Goal: Transaction & Acquisition: Purchase product/service

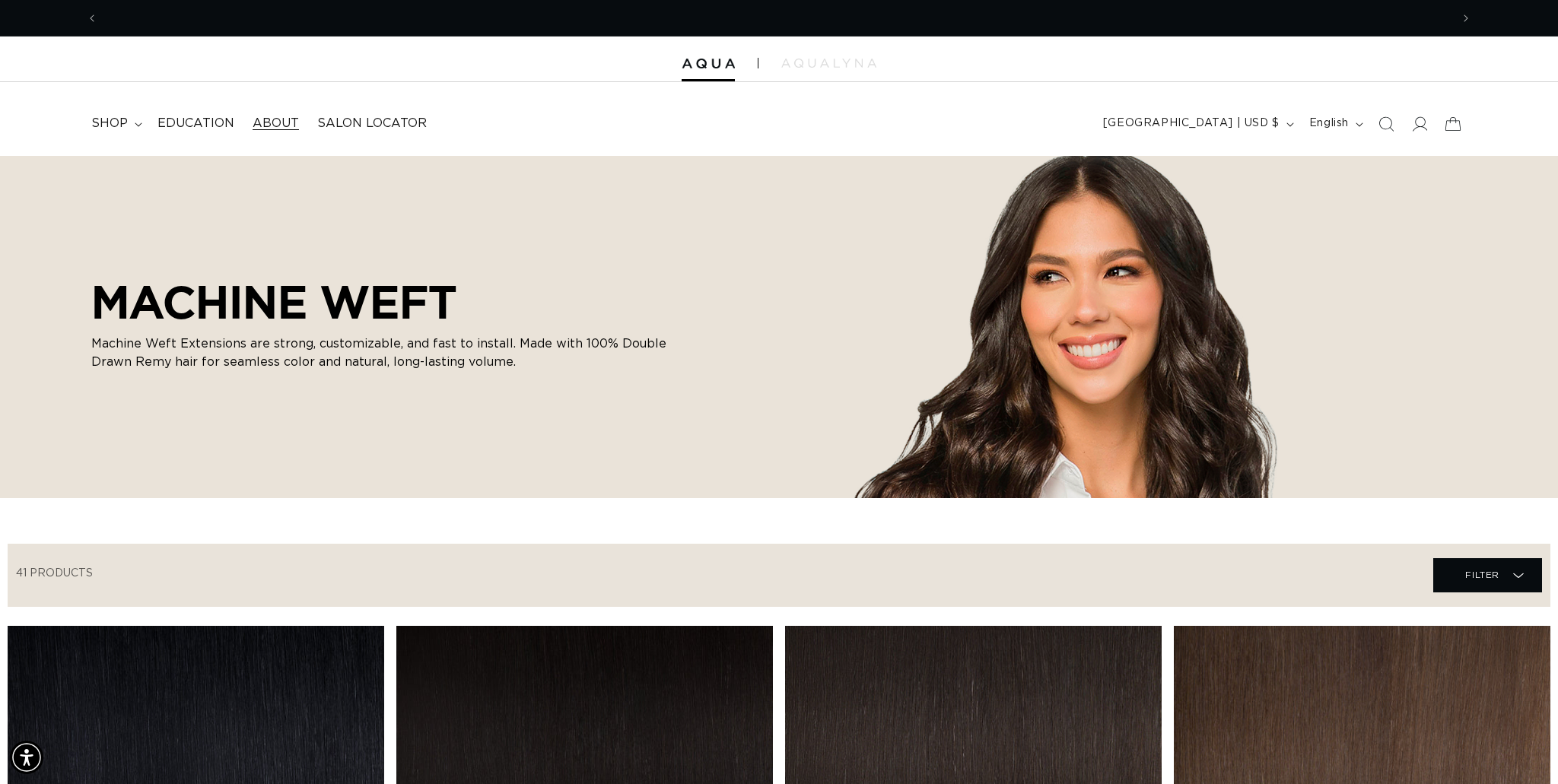
scroll to position [0, 2705]
click at [138, 123] on icon at bounding box center [138, 125] width 8 height 5
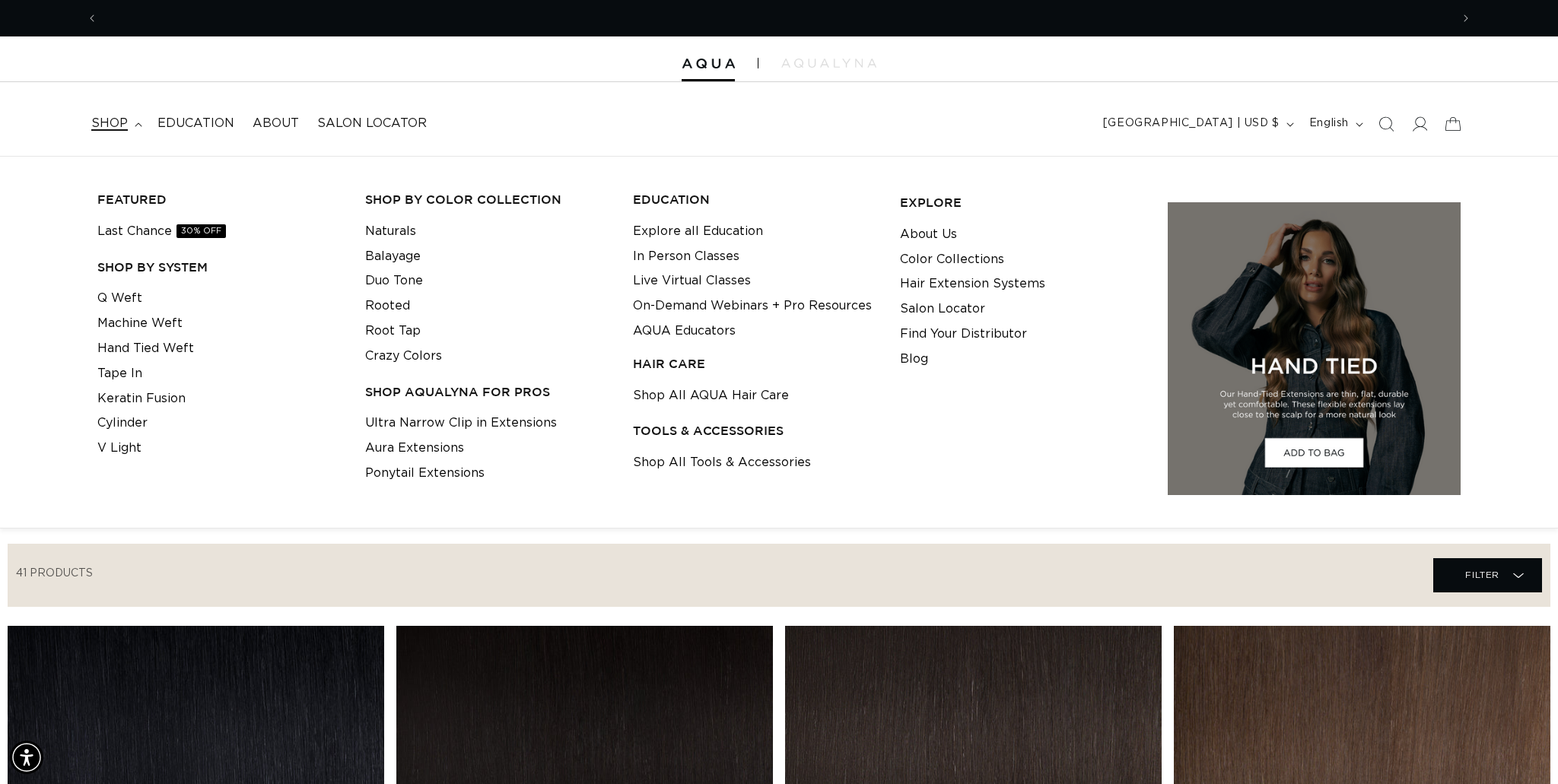
scroll to position [0, 0]
click at [407, 447] on link "Aura Extensions" at bounding box center [414, 448] width 99 height 26
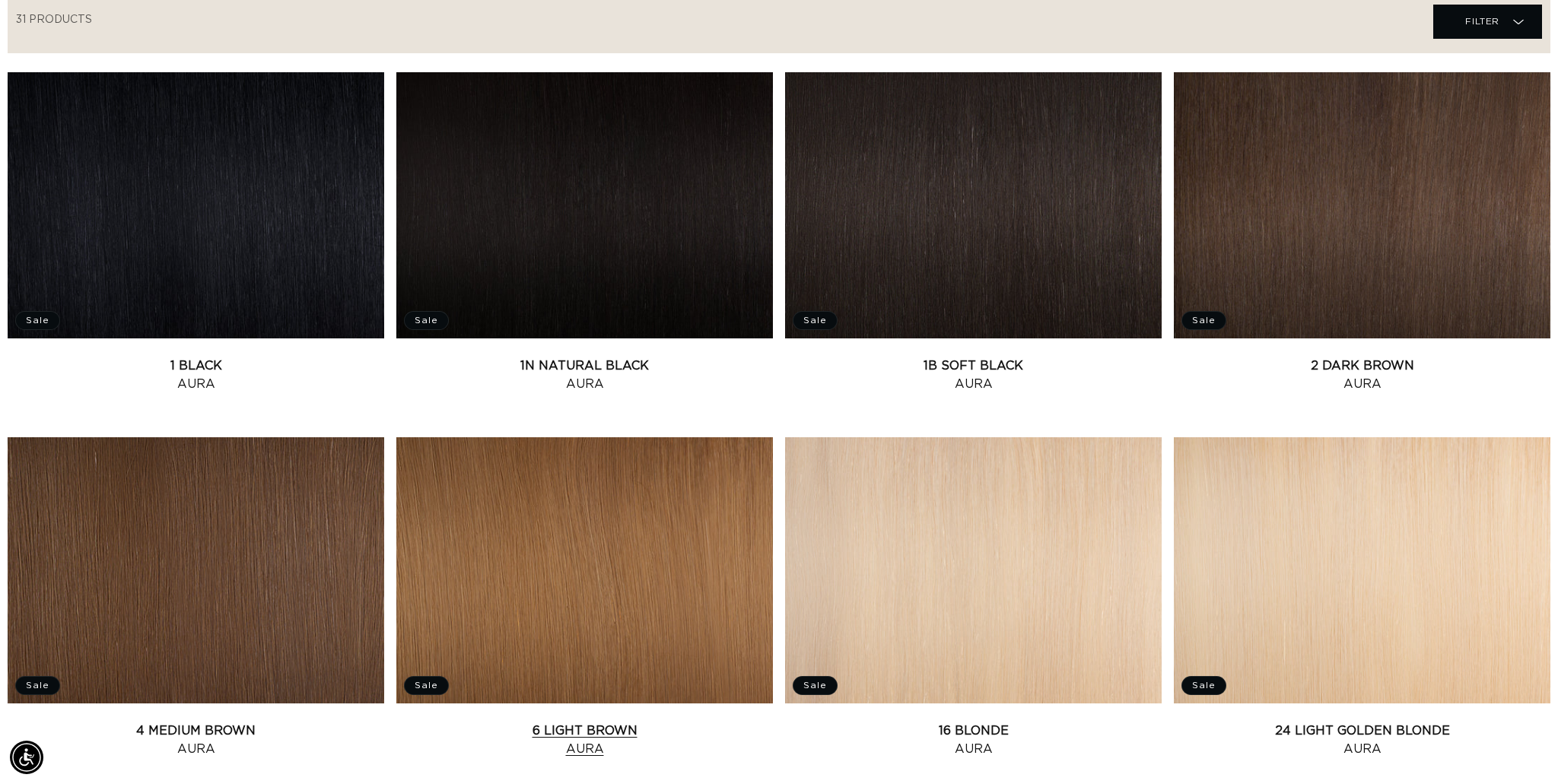
scroll to position [0, 1353]
click at [221, 721] on link "4 Medium Brown Aura" at bounding box center [196, 739] width 377 height 36
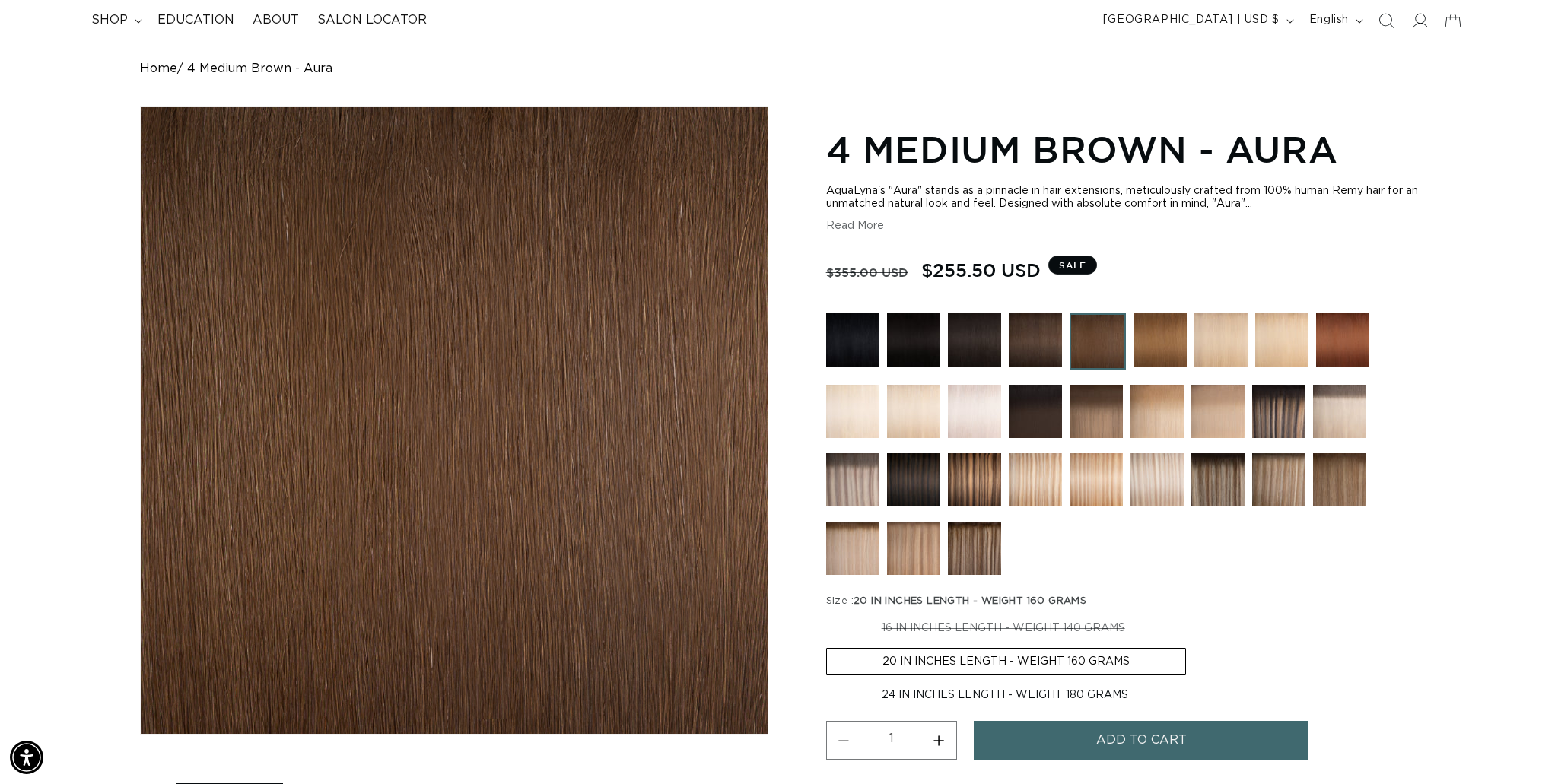
click at [1101, 621] on label "16 IN INCHES LENGTH - WEIGHT 140 GRAMS Variant sold out or unavailable" at bounding box center [1002, 628] width 354 height 26
click at [831, 612] on input "16 IN INCHES LENGTH - WEIGHT 140 GRAMS Variant sold out or unavailable" at bounding box center [830, 612] width 1 height 1
radio input "true"
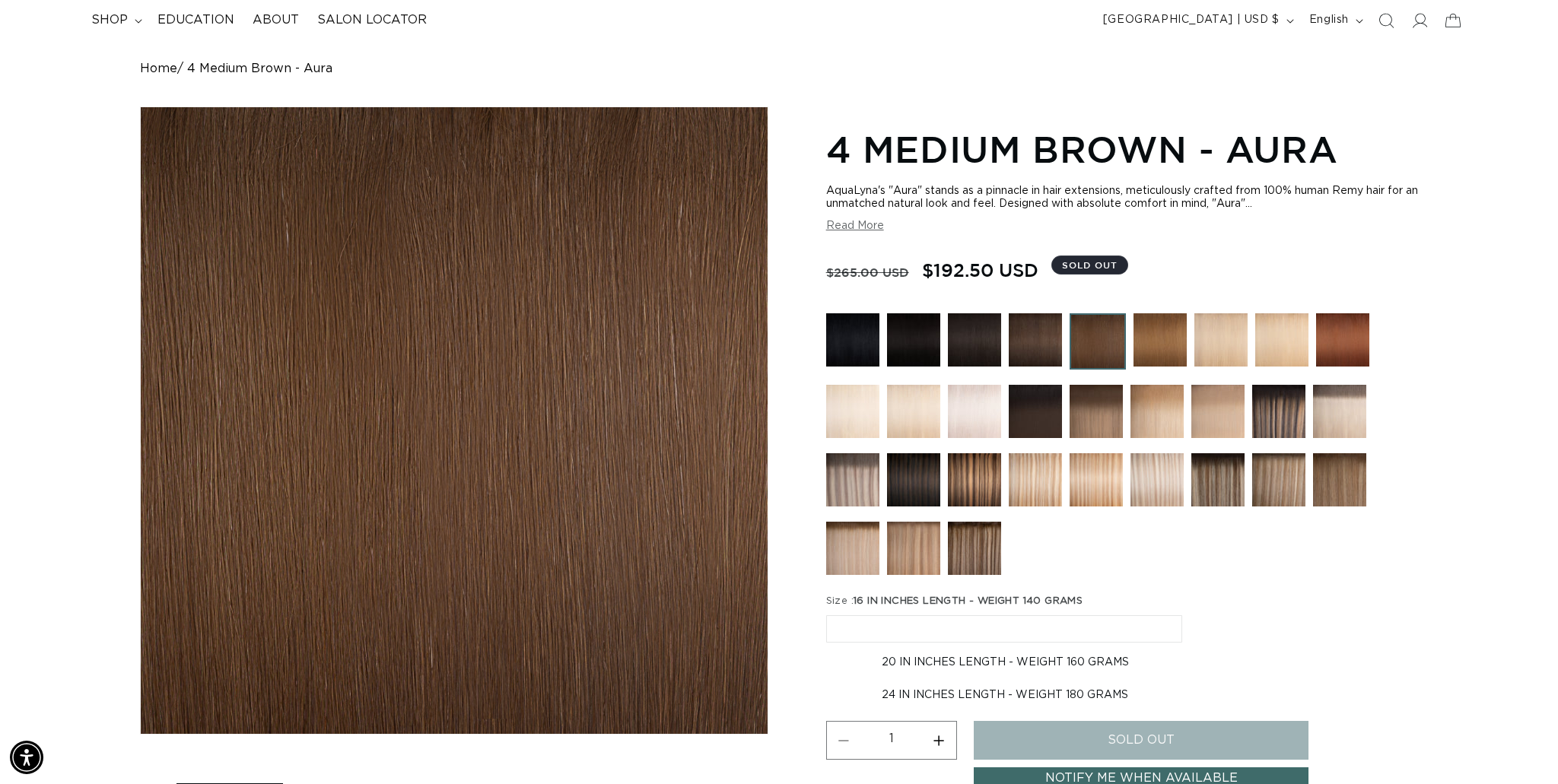
scroll to position [0, 2705]
click at [1044, 331] on img at bounding box center [1035, 340] width 53 height 53
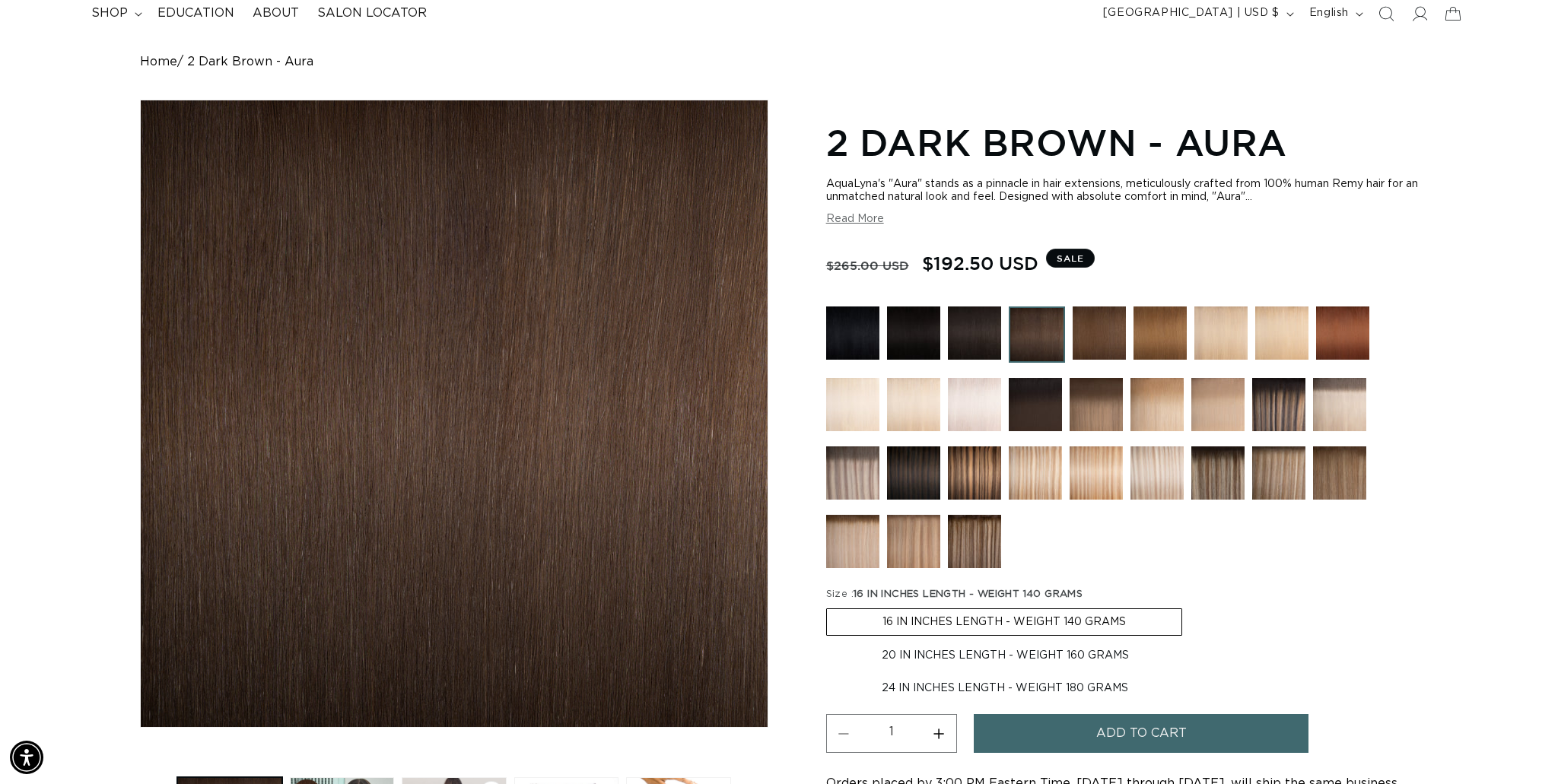
scroll to position [0, 2705]
click at [1162, 349] on img at bounding box center [1159, 333] width 53 height 53
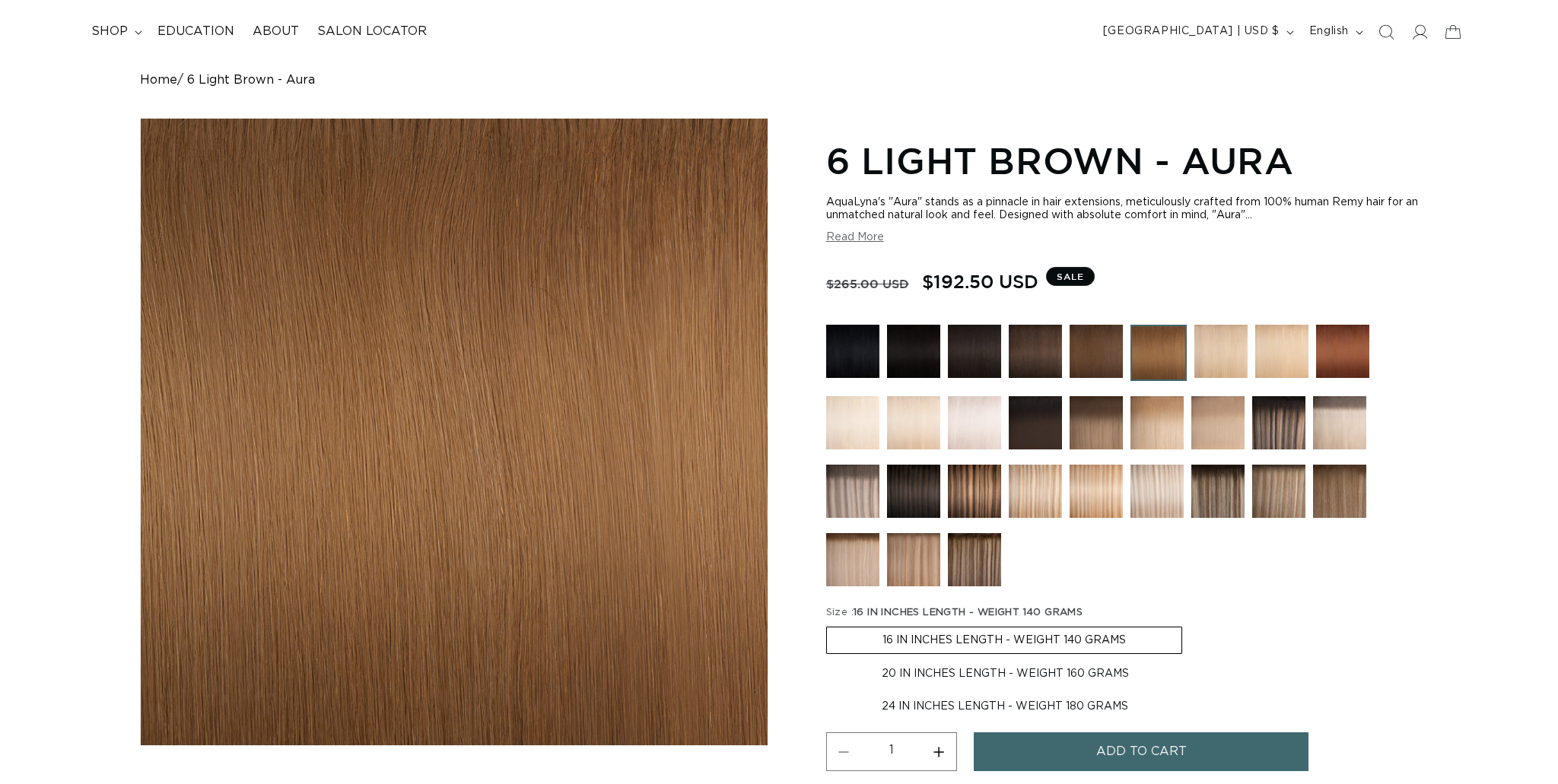
scroll to position [95, 0]
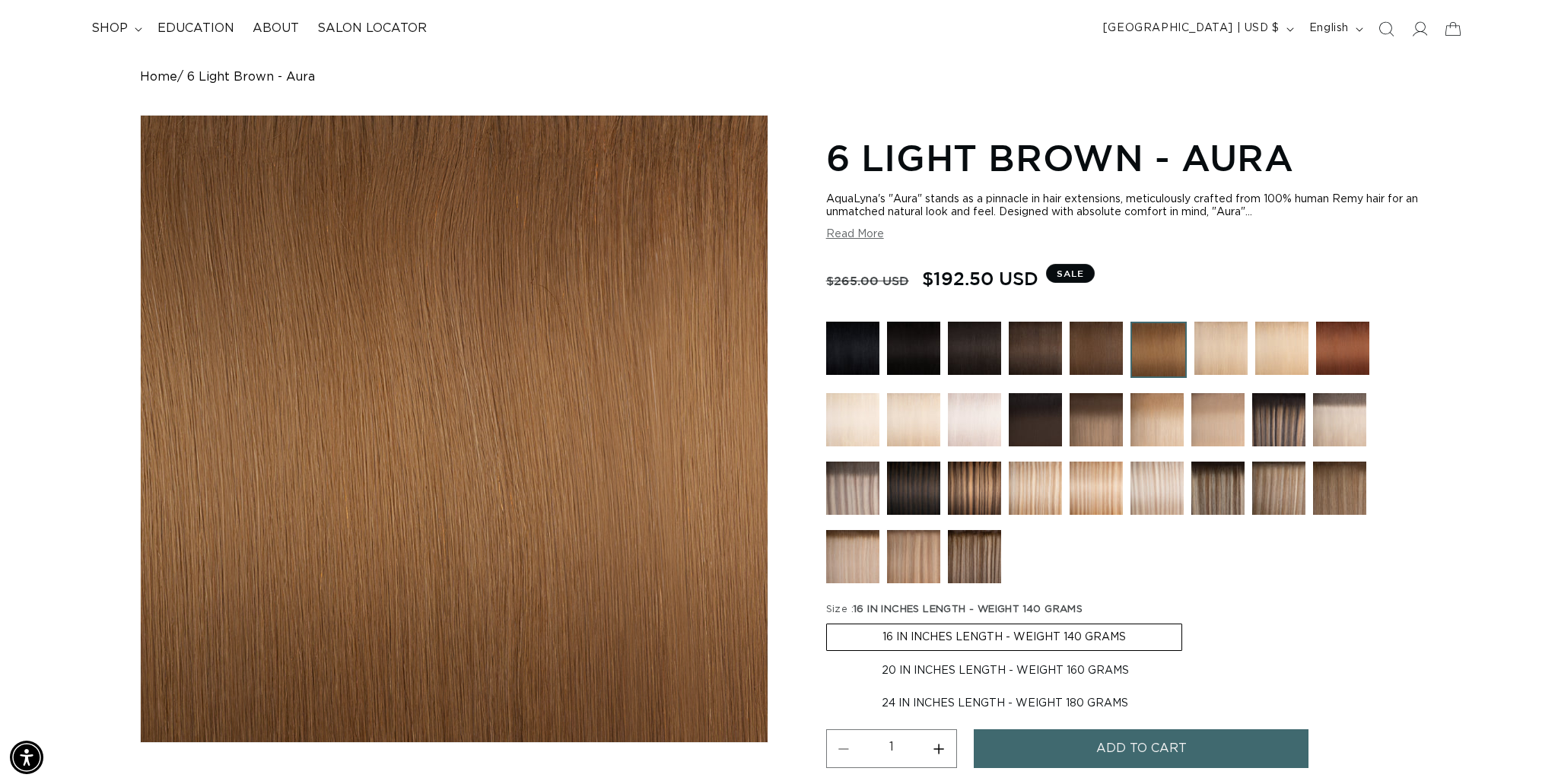
click at [1088, 348] on img at bounding box center [1096, 348] width 53 height 53
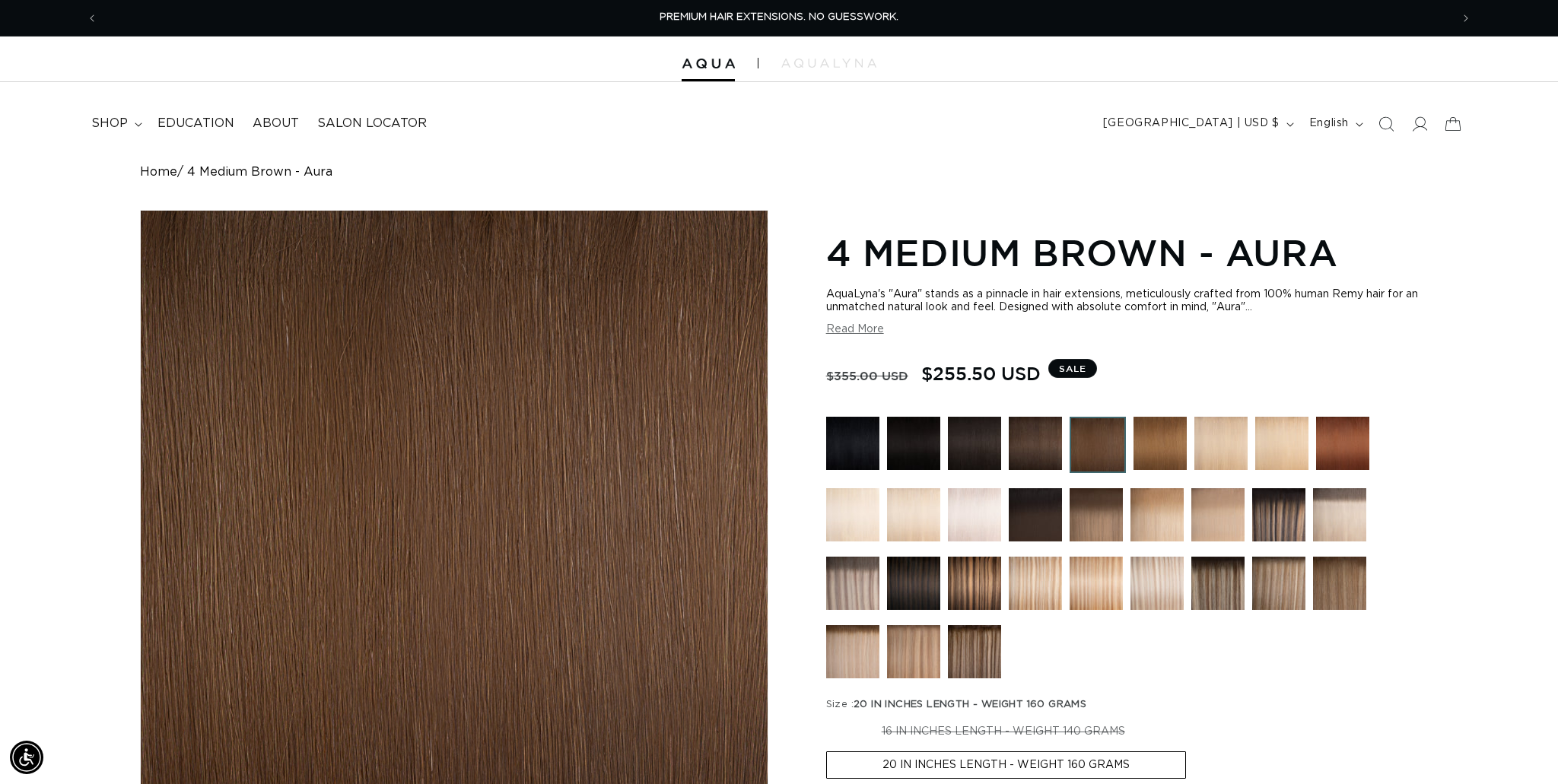
click at [1037, 435] on img at bounding box center [1035, 444] width 53 height 53
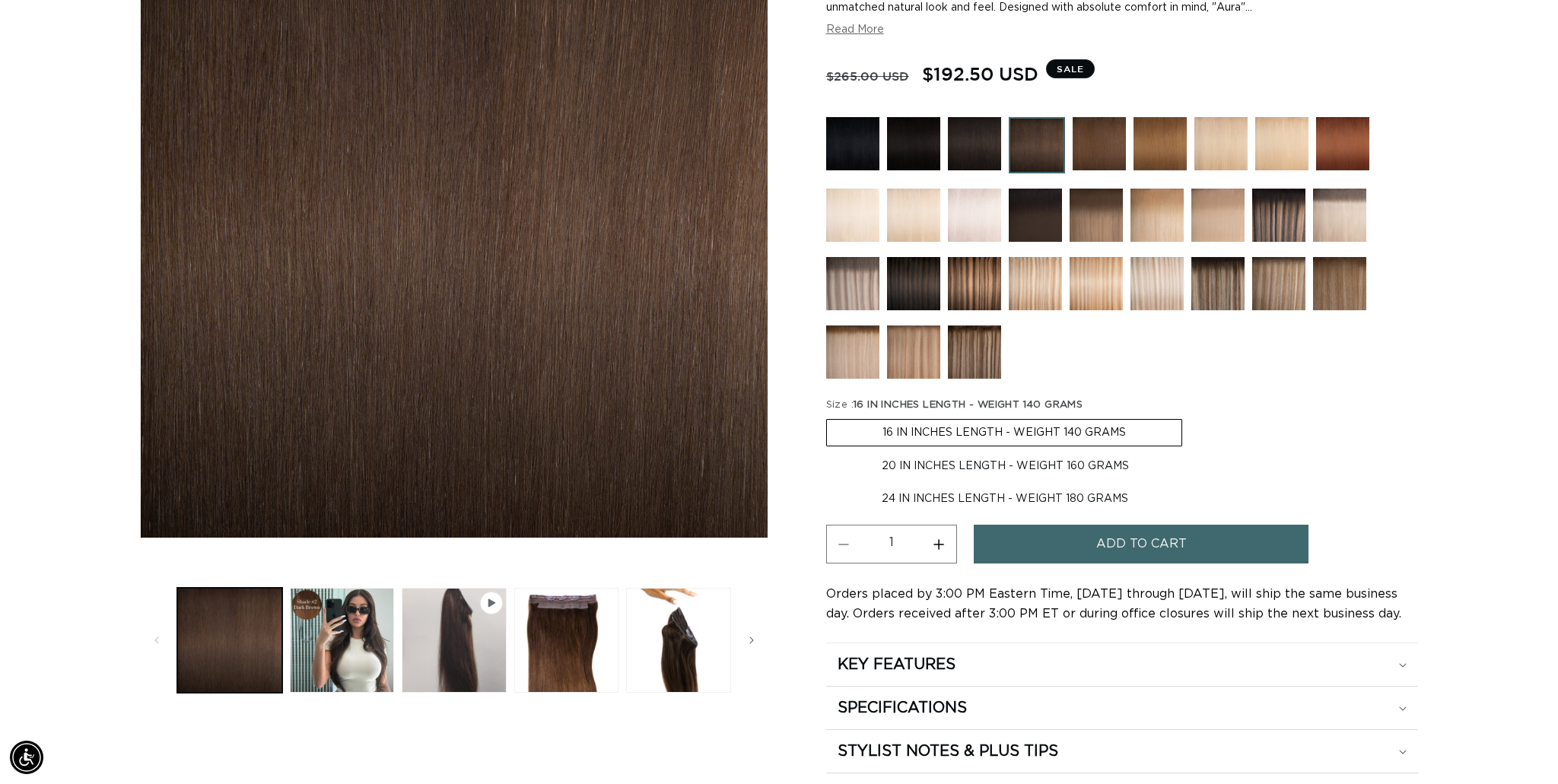
scroll to position [0, 2705]
click at [1109, 551] on span "Add to cart" at bounding box center [1141, 545] width 90 height 39
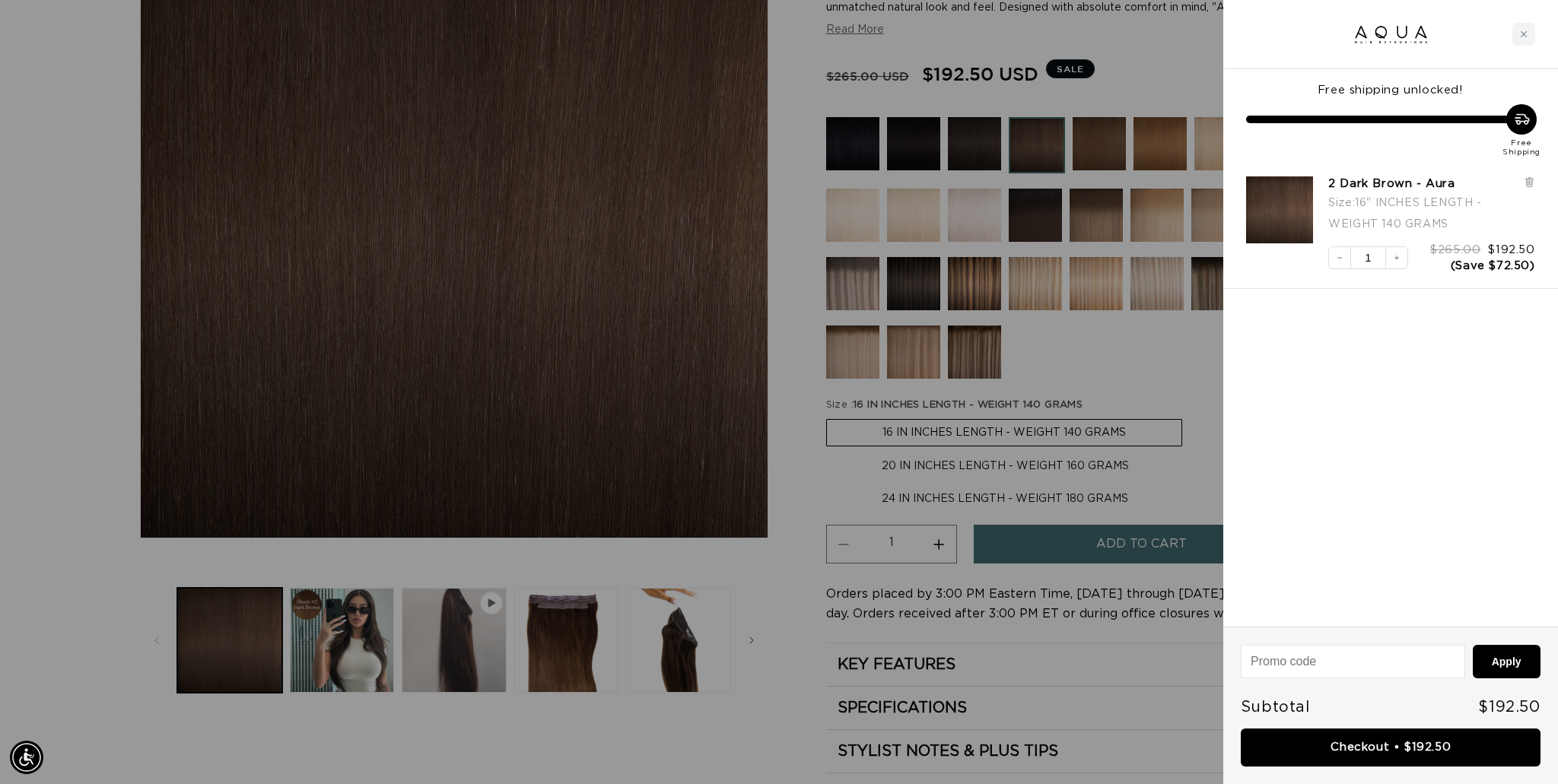
scroll to position [0, 1353]
click at [1400, 752] on link "Checkout • $192.50" at bounding box center [1390, 748] width 299 height 39
